Goal: Task Accomplishment & Management: Manage account settings

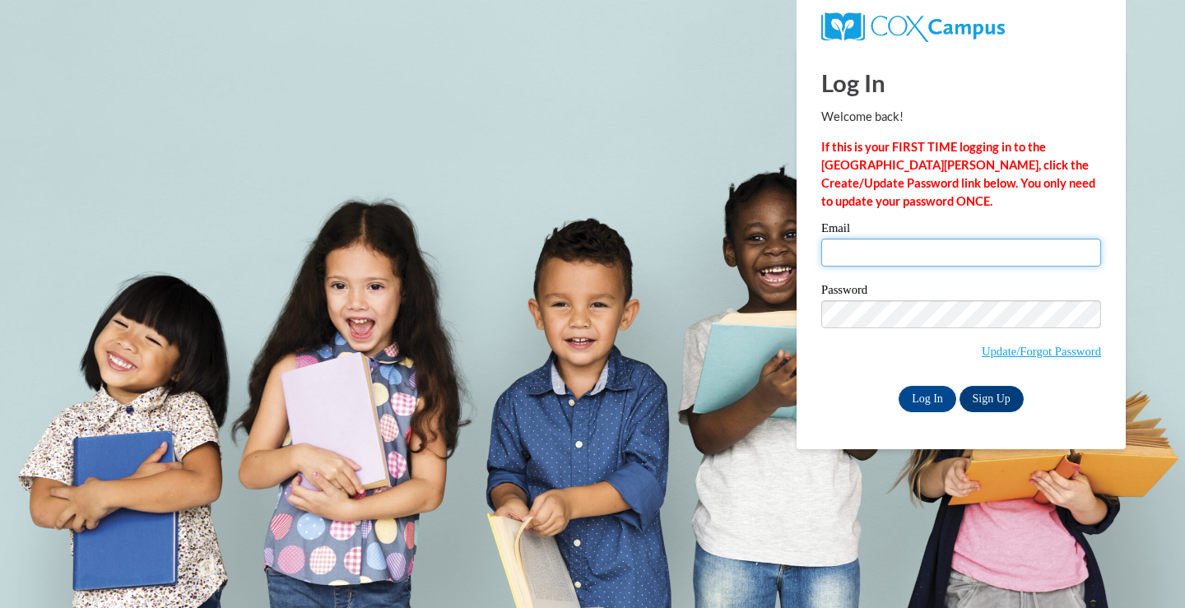
click at [918, 262] on input "Email" at bounding box center [961, 253] width 280 height 28
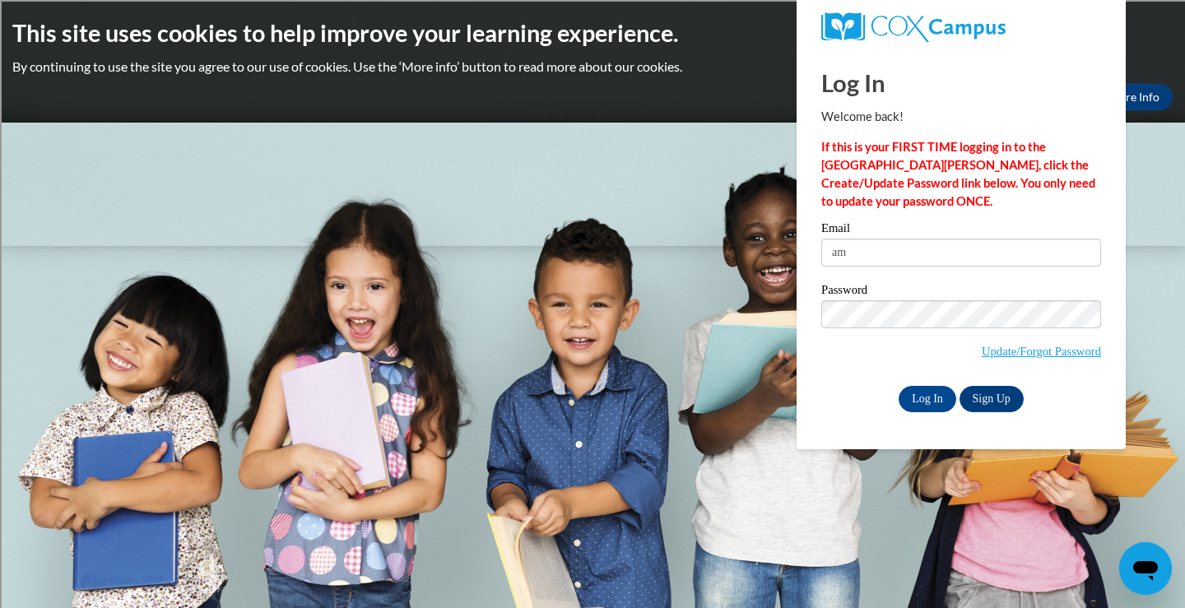
type input "[EMAIL_ADDRESS][DOMAIN_NAME]"
click at [899, 386] on input "Log In" at bounding box center [928, 399] width 58 height 26
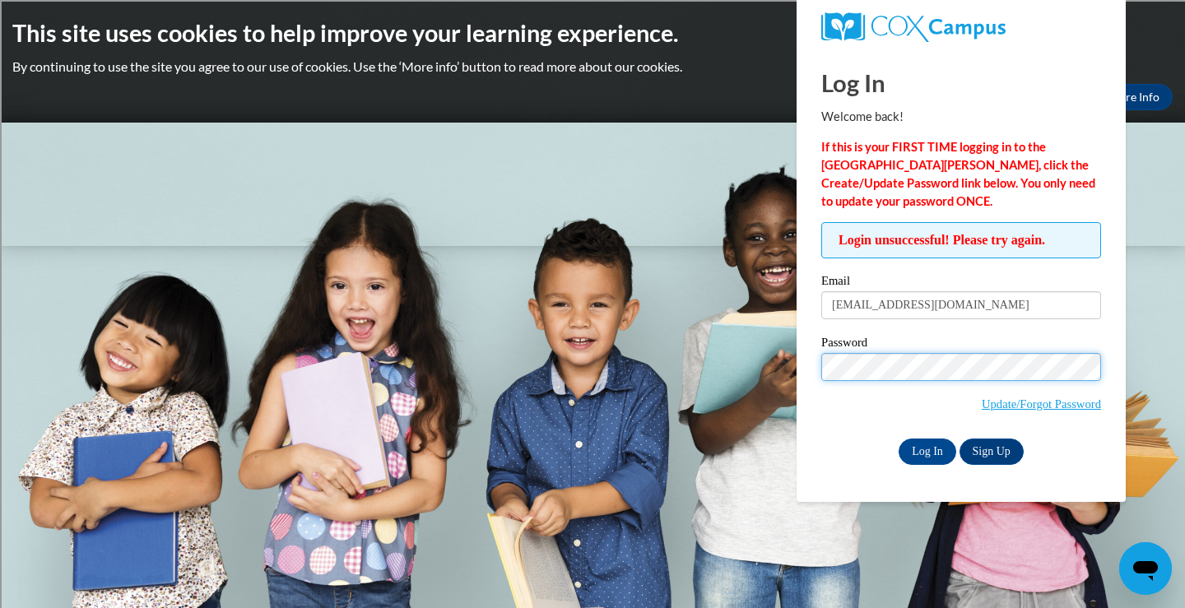
click at [899, 439] on input "Log In" at bounding box center [928, 452] width 58 height 26
click at [592, 306] on body "This site uses cookies to help improve your learning experience. By continuing …" at bounding box center [592, 304] width 1185 height 608
click at [927, 458] on input "Log In" at bounding box center [928, 452] width 58 height 26
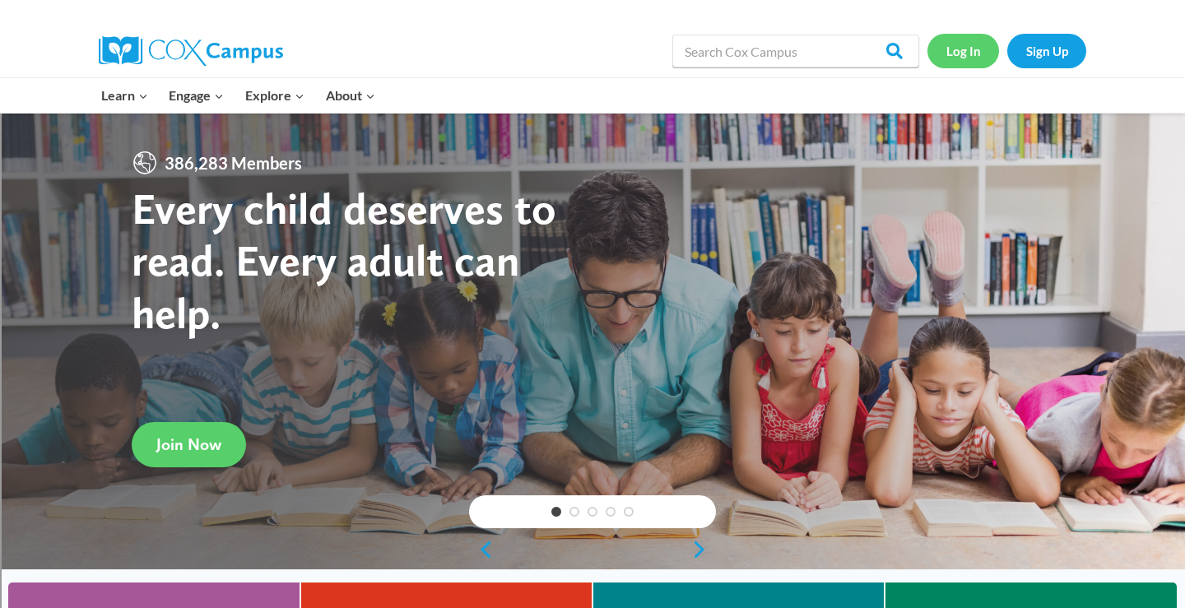
click at [960, 49] on link "Log In" at bounding box center [963, 51] width 72 height 34
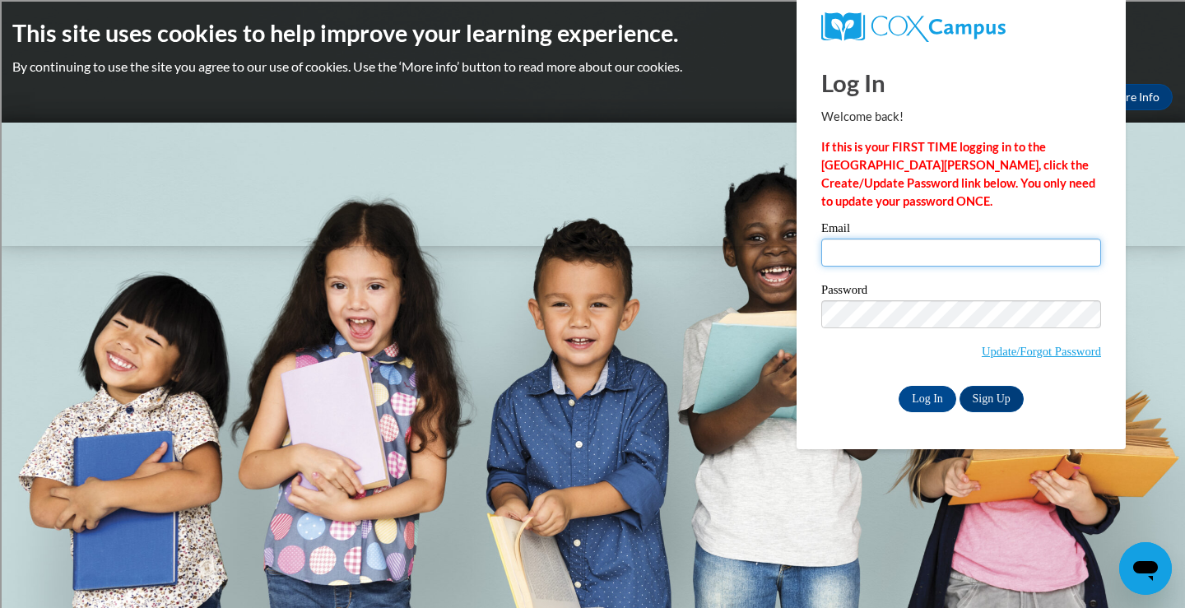
click at [866, 253] on input "Email" at bounding box center [961, 253] width 280 height 28
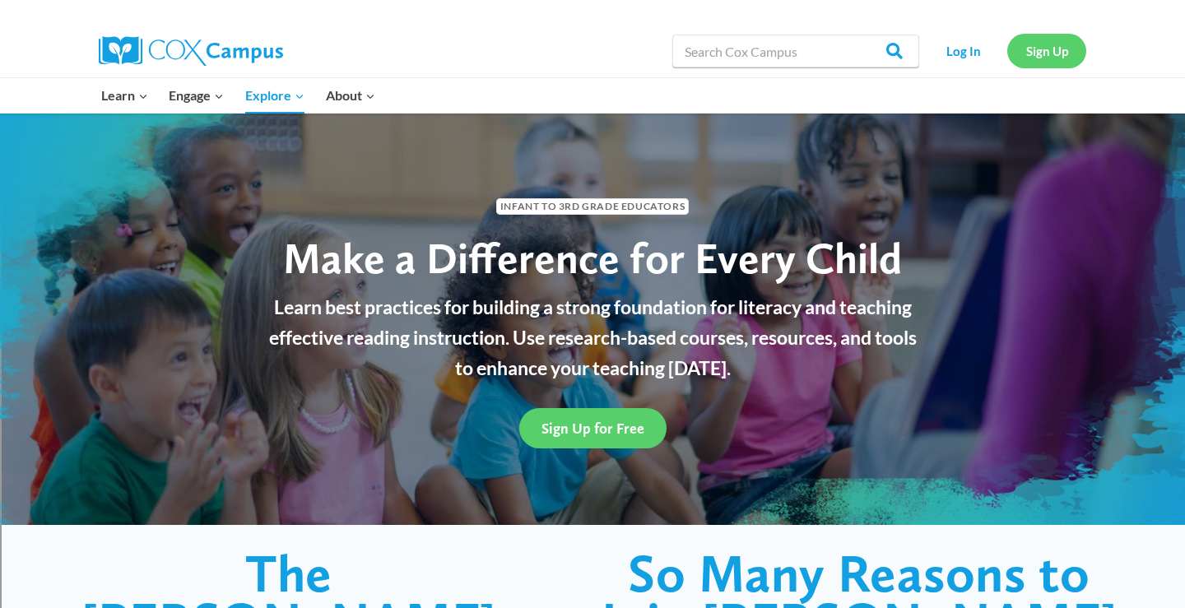
click at [1048, 60] on link "Sign Up" at bounding box center [1046, 51] width 79 height 34
click at [963, 45] on link "Log In" at bounding box center [963, 51] width 72 height 34
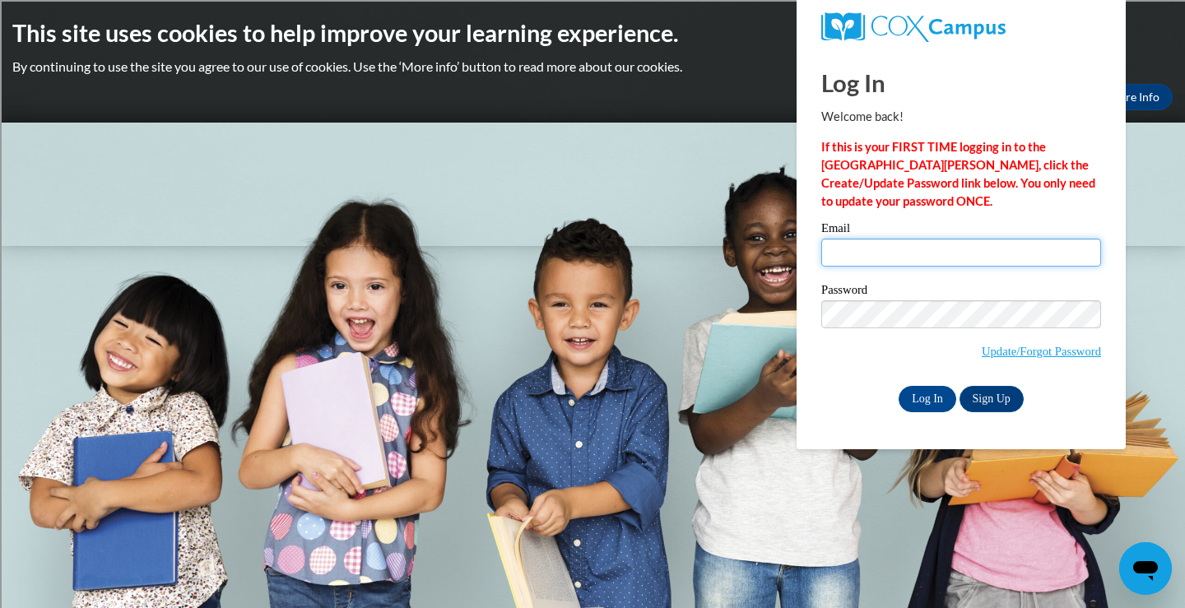
click at [854, 248] on input "Email" at bounding box center [961, 253] width 280 height 28
type input "[EMAIL_ADDRESS][DOMAIN_NAME]"
click at [899, 386] on input "Log In" at bounding box center [928, 399] width 58 height 26
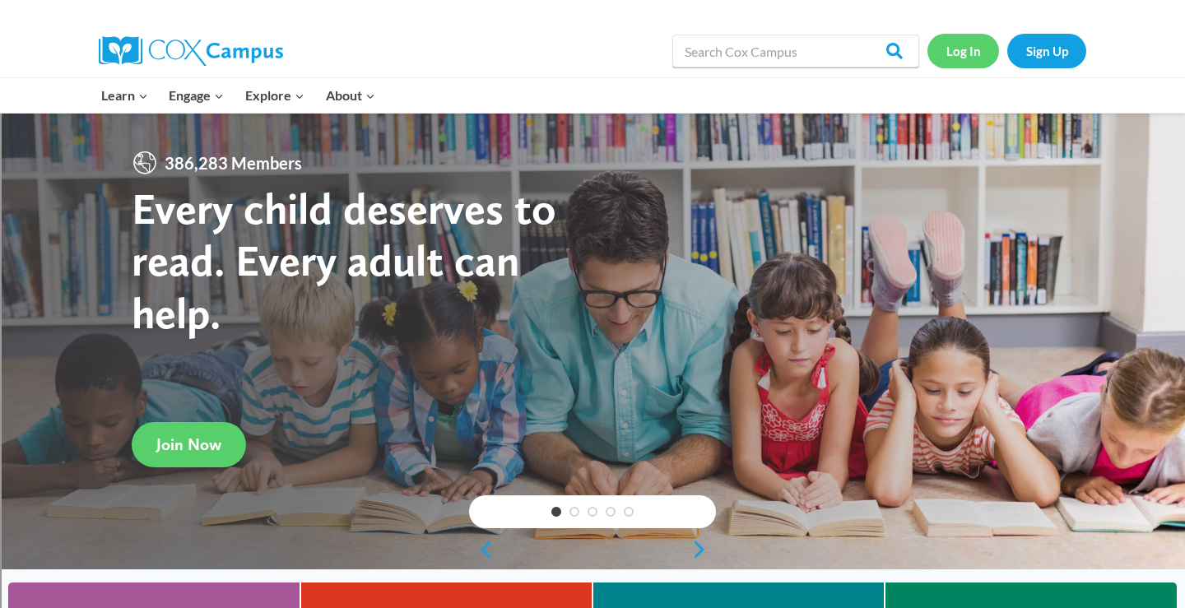
click at [964, 60] on link "Log In" at bounding box center [963, 51] width 72 height 34
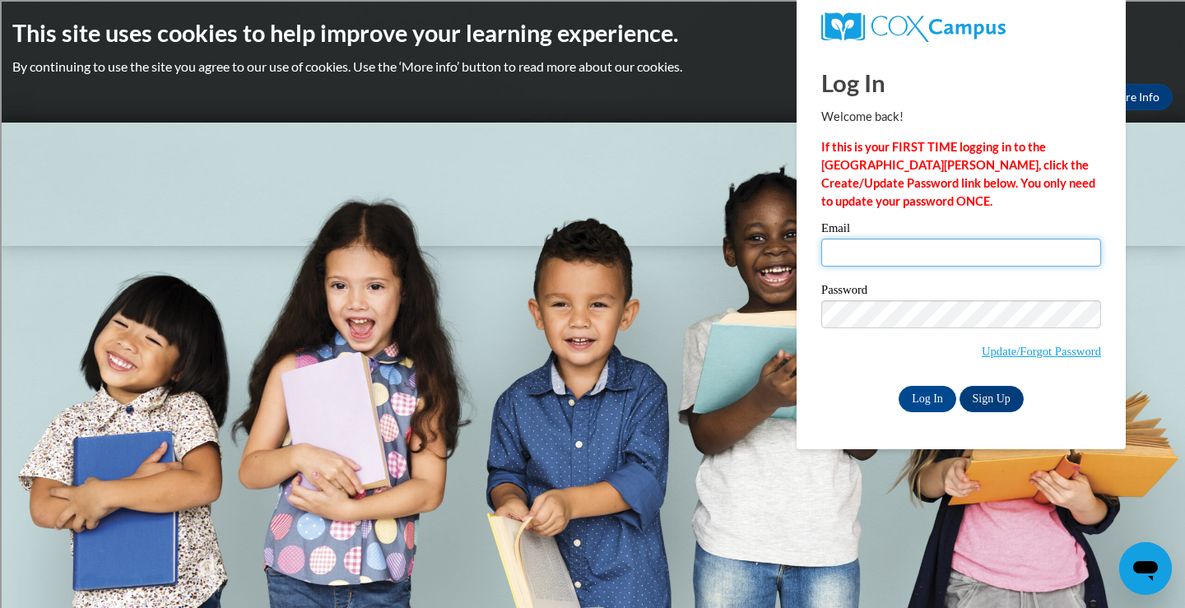
click at [862, 259] on input "Email" at bounding box center [961, 253] width 280 height 28
type input "[EMAIL_ADDRESS][DOMAIN_NAME]"
click at [823, 375] on div "Password Update/Forgot Password" at bounding box center [961, 332] width 280 height 97
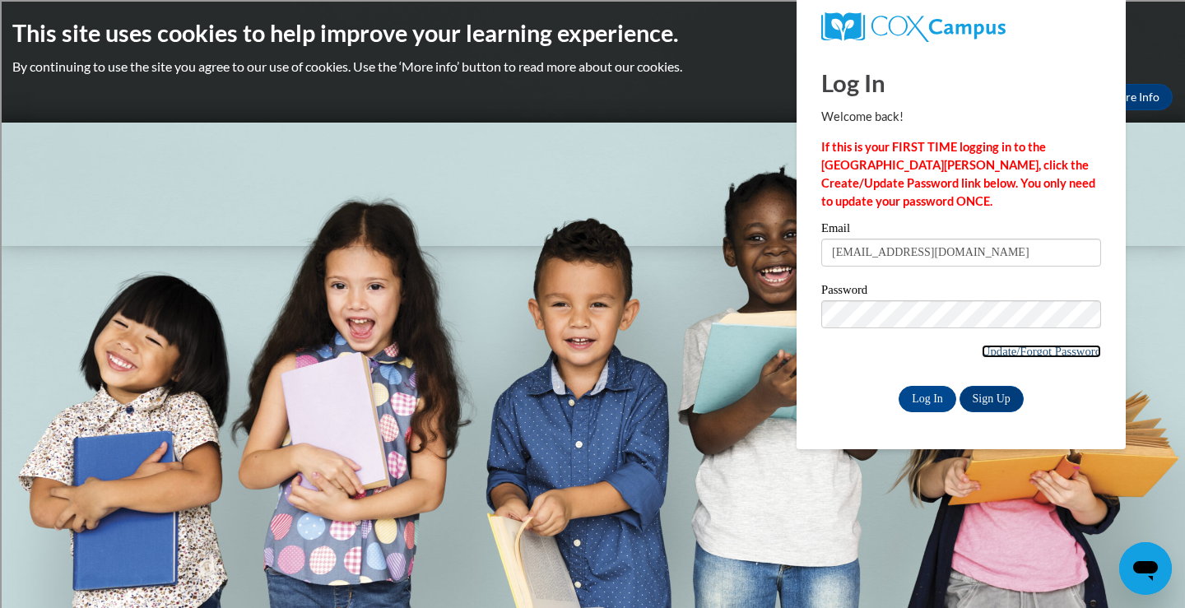
click at [1038, 349] on link "Update/Forgot Password" at bounding box center [1041, 351] width 119 height 13
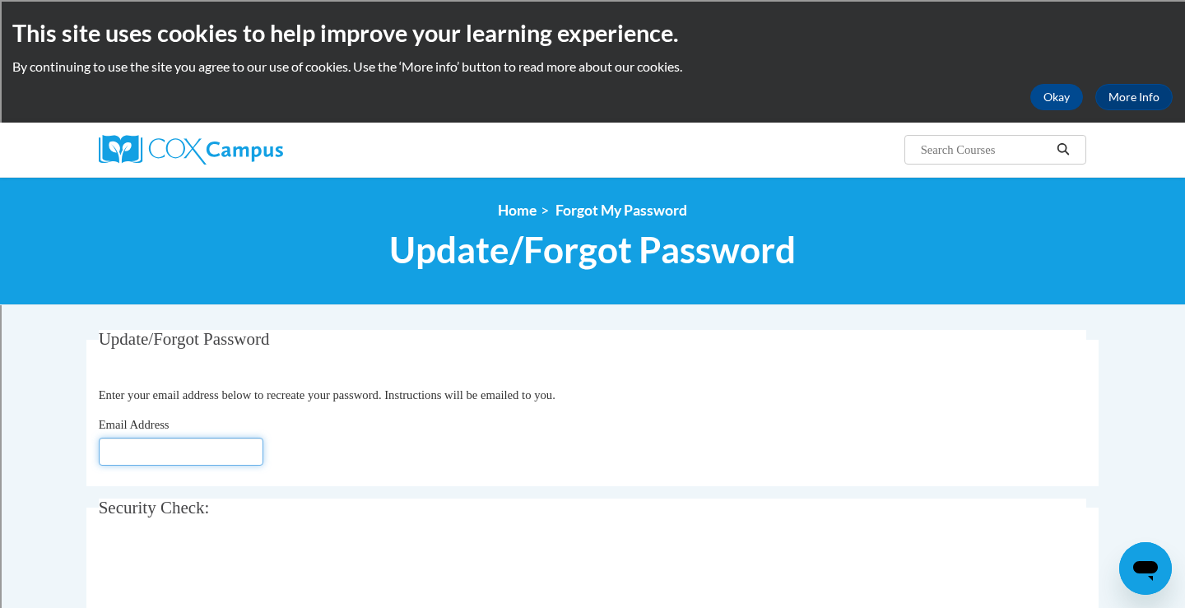
click at [197, 462] on input "Email Address" at bounding box center [181, 452] width 165 height 28
type input "[EMAIL_ADDRESS][DOMAIN_NAME]"
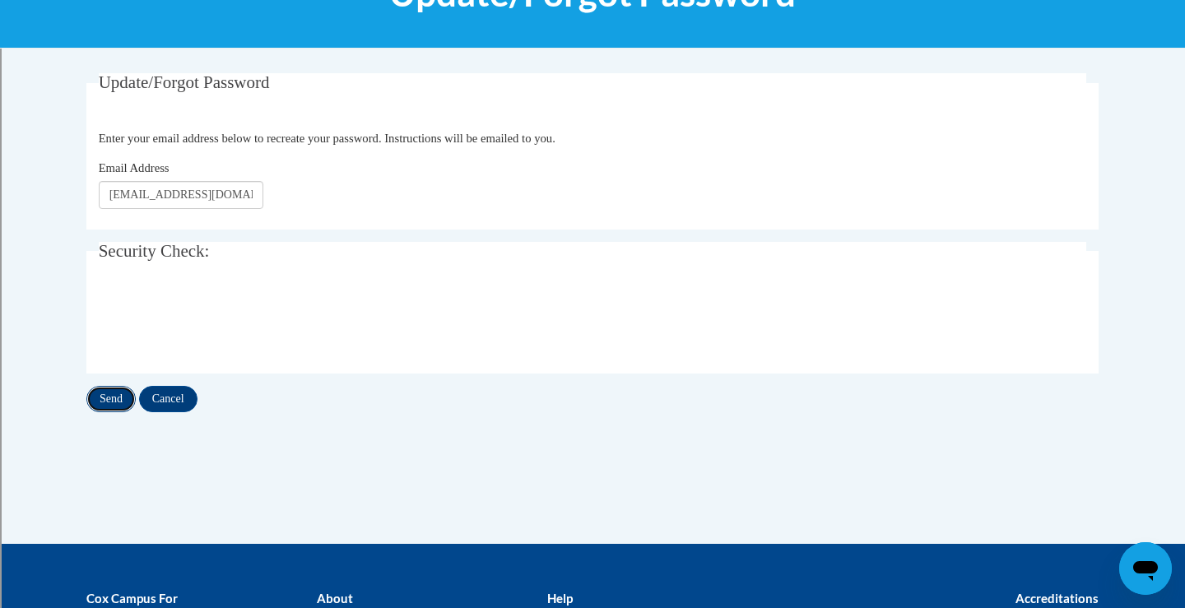
click at [108, 398] on input "Send" at bounding box center [110, 399] width 49 height 26
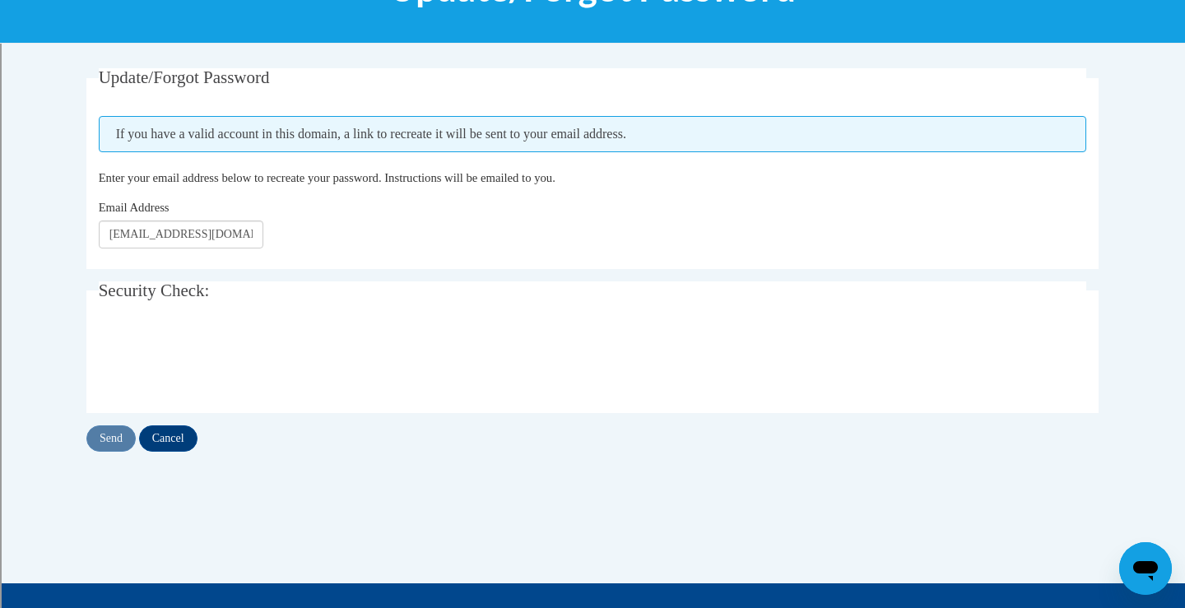
scroll to position [262, 0]
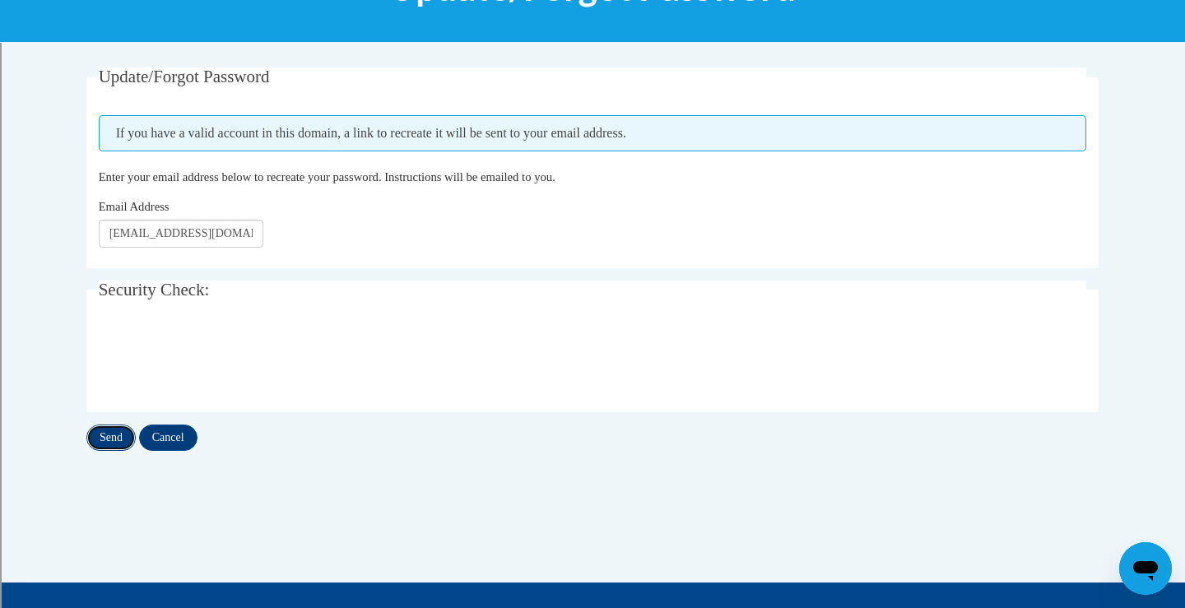
click at [108, 435] on input "Send" at bounding box center [110, 438] width 49 height 26
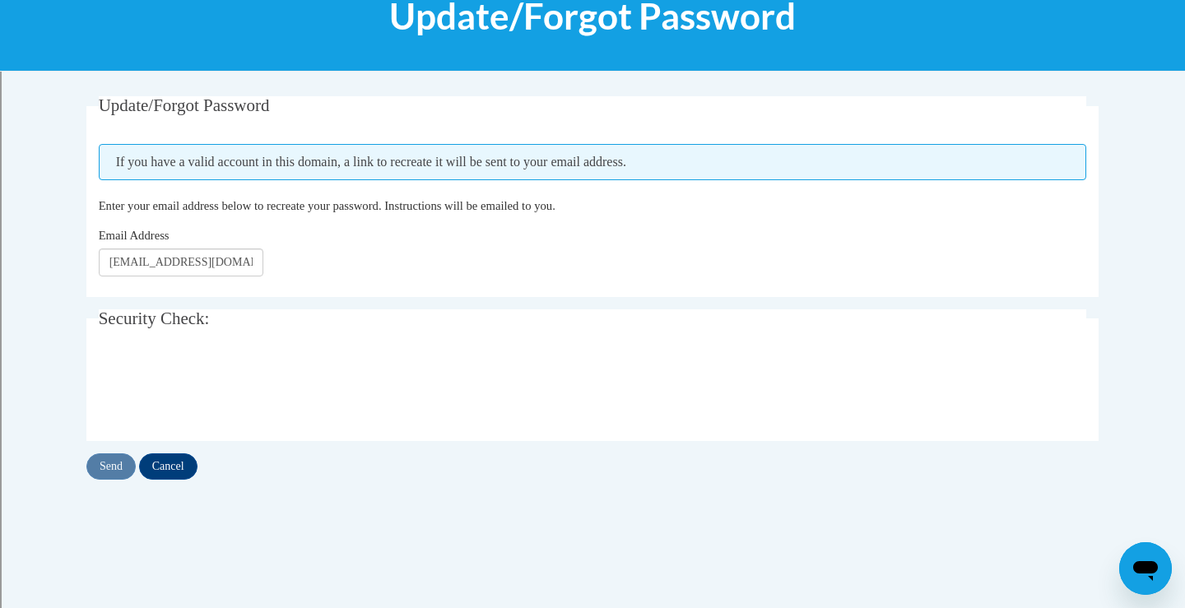
scroll to position [245, 0]
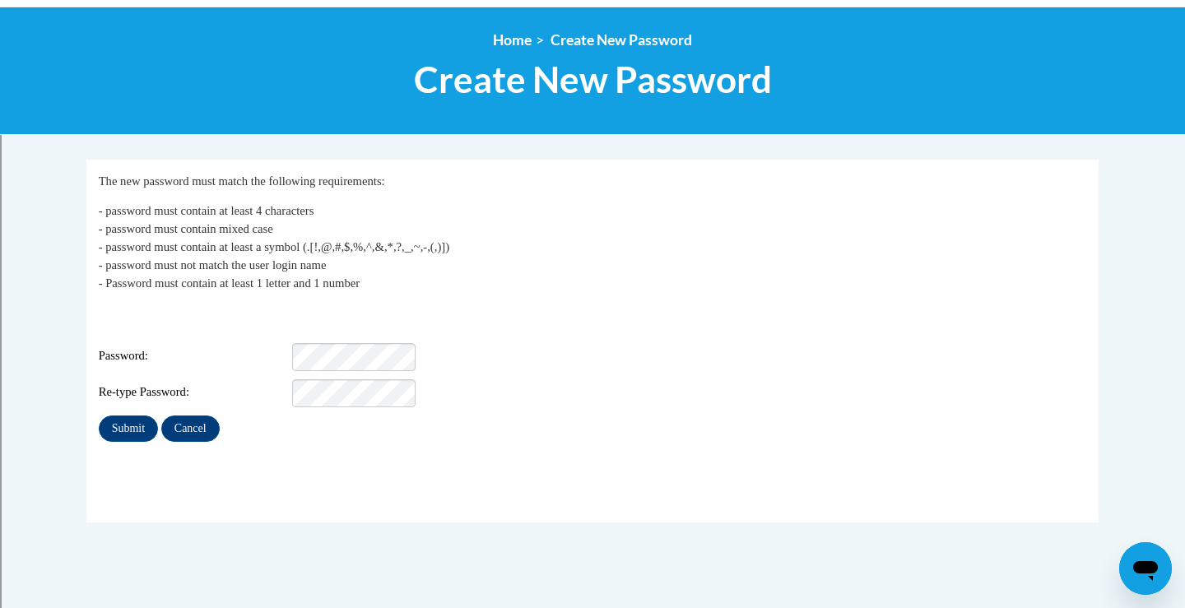
scroll to position [171, 0]
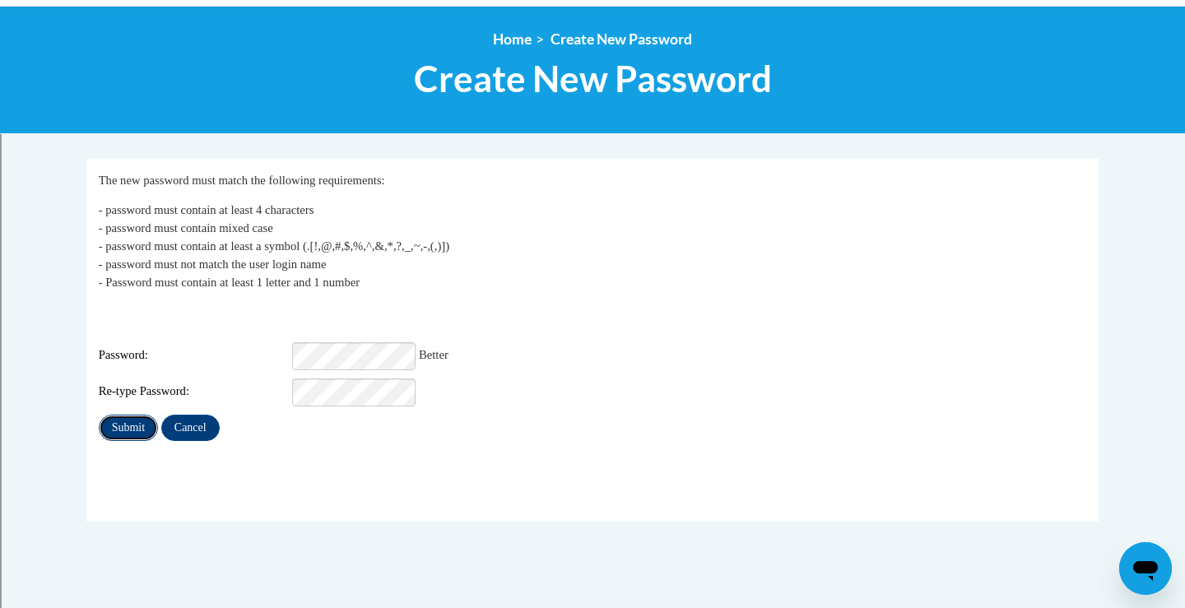
click at [135, 416] on input "Submit" at bounding box center [128, 428] width 59 height 26
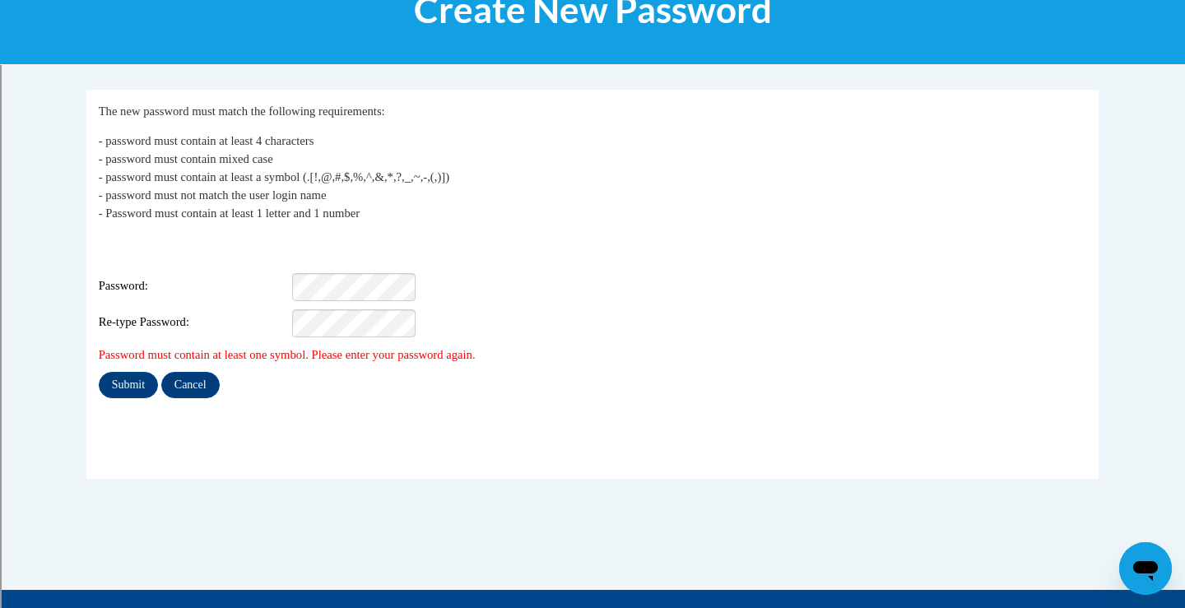
scroll to position [258, 0]
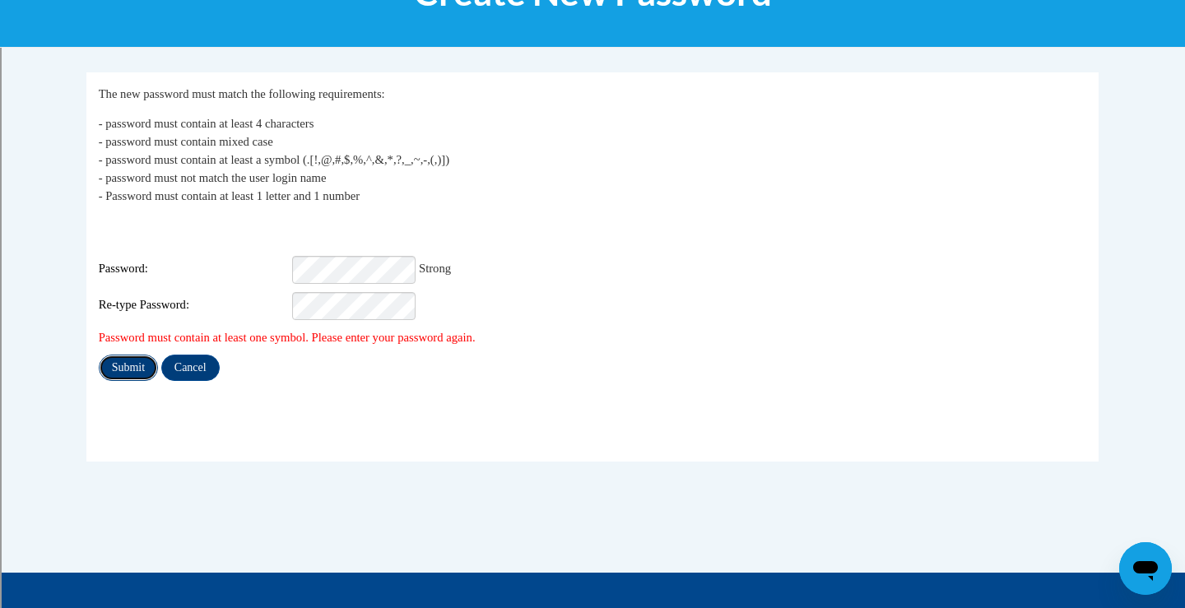
click at [122, 355] on input "Submit" at bounding box center [128, 368] width 59 height 26
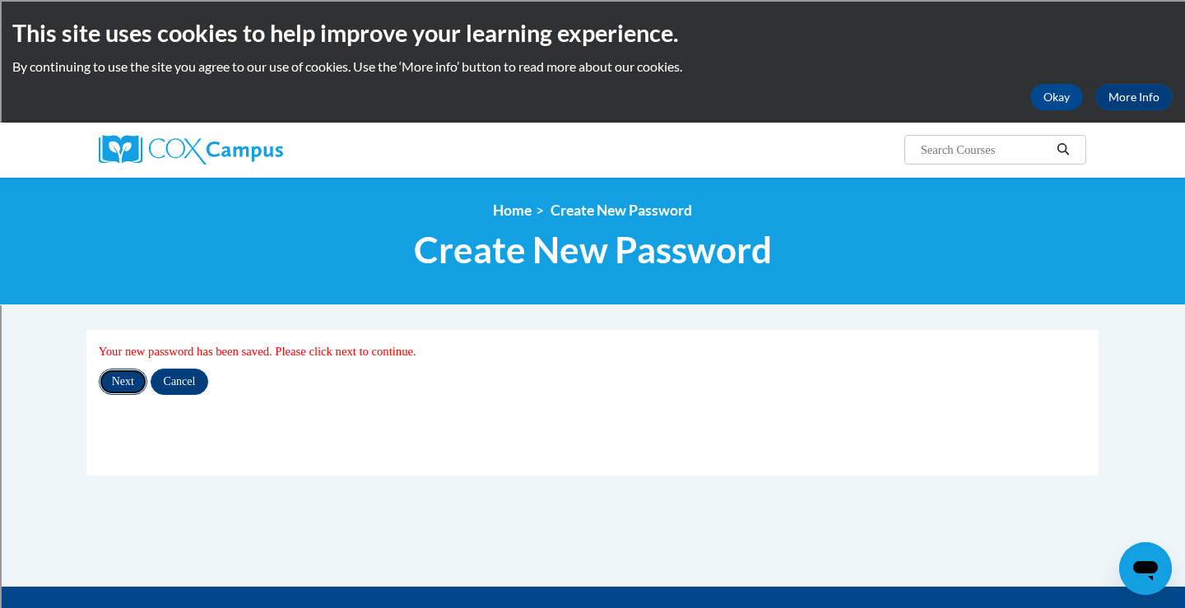
click at [125, 384] on input "Next" at bounding box center [123, 382] width 49 height 26
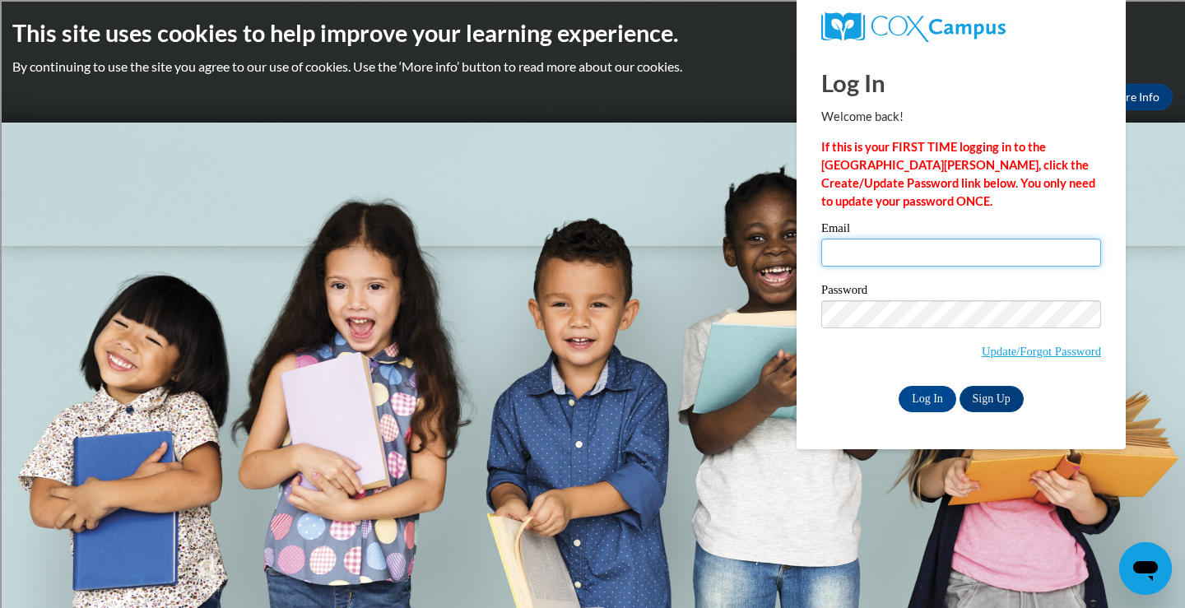
click at [902, 252] on input "Email" at bounding box center [961, 253] width 280 height 28
type input "ameidl@shorewood.k12.wi.us"
click at [899, 386] on input "Log In" at bounding box center [928, 399] width 58 height 26
click at [913, 402] on input "Log In" at bounding box center [928, 399] width 58 height 26
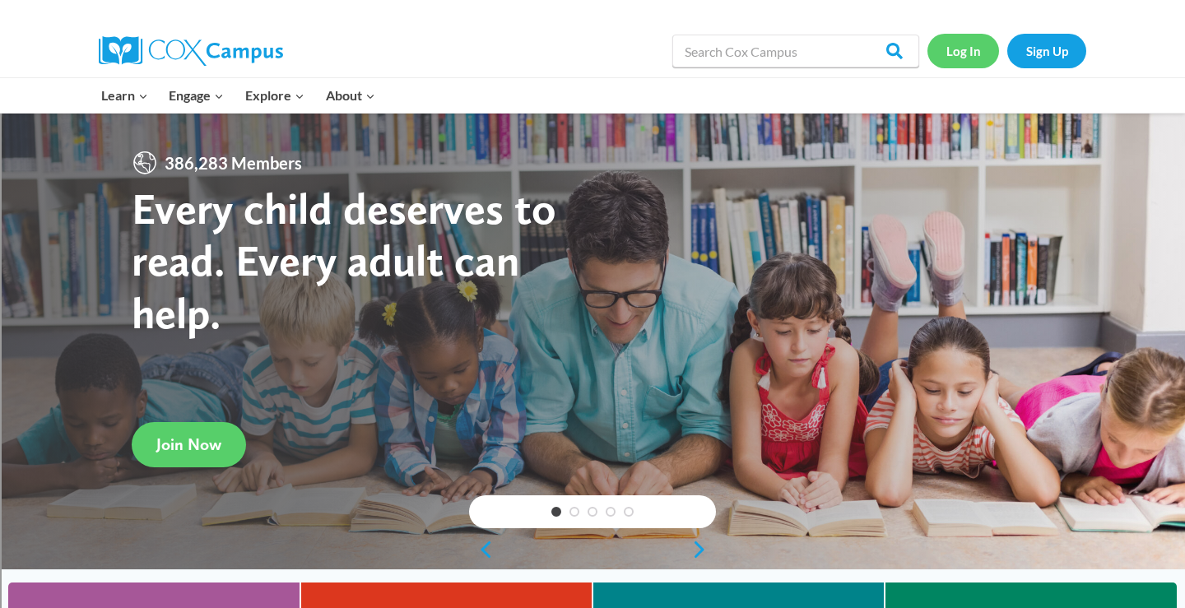
click at [969, 49] on link "Log In" at bounding box center [963, 51] width 72 height 34
